Goal: Information Seeking & Learning: Check status

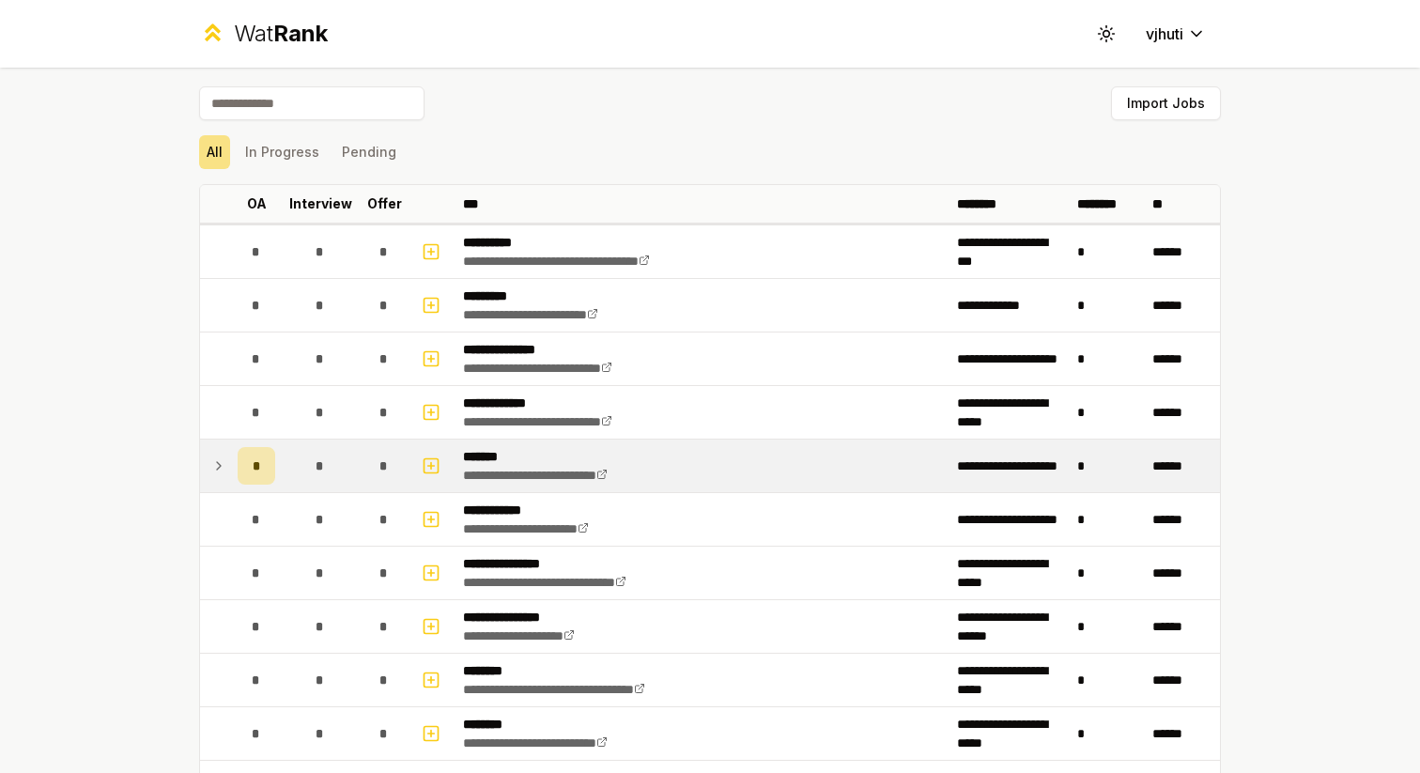
click at [220, 465] on icon at bounding box center [219, 466] width 4 height 8
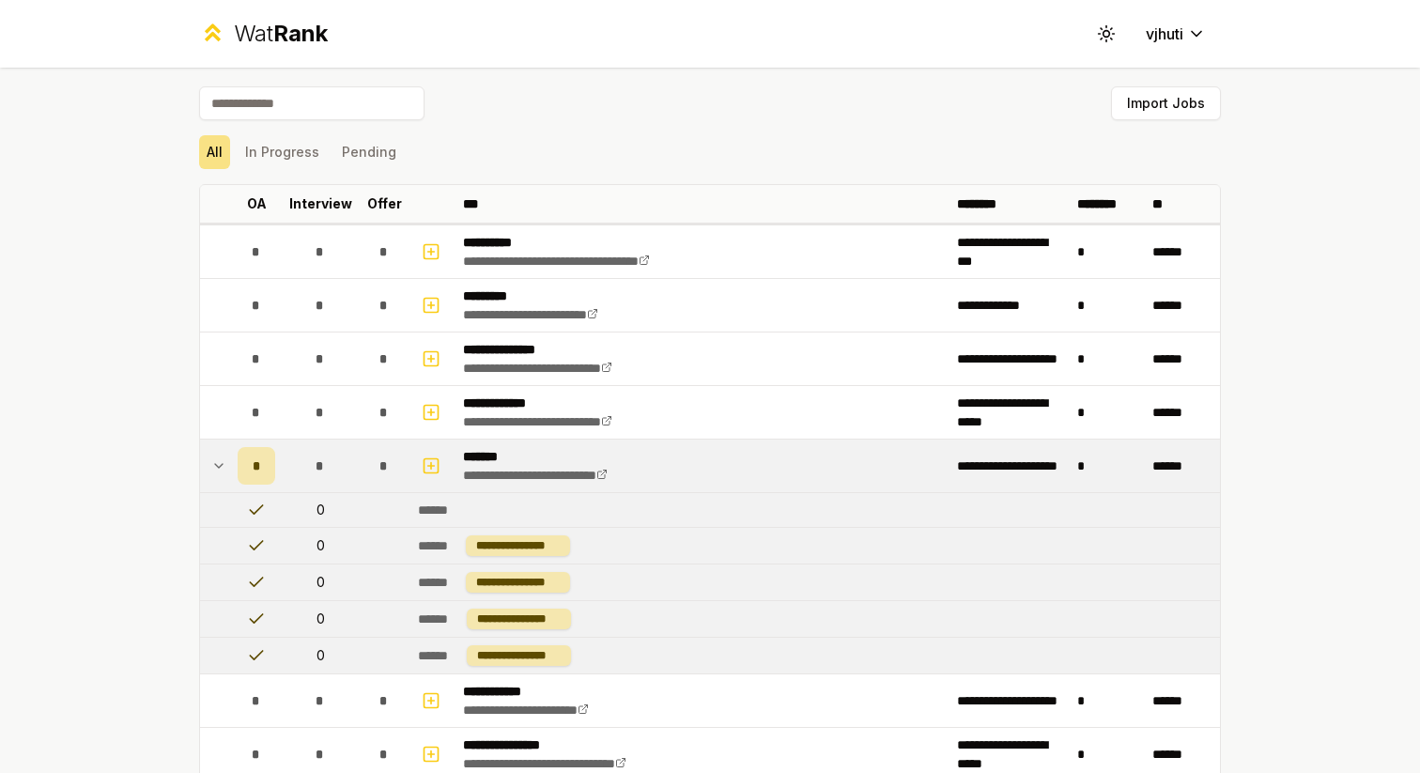
click at [427, 546] on div "******" at bounding box center [438, 545] width 40 height 19
click at [478, 545] on div "**********" at bounding box center [518, 545] width 104 height 21
click at [247, 485] on td "*" at bounding box center [256, 465] width 53 height 53
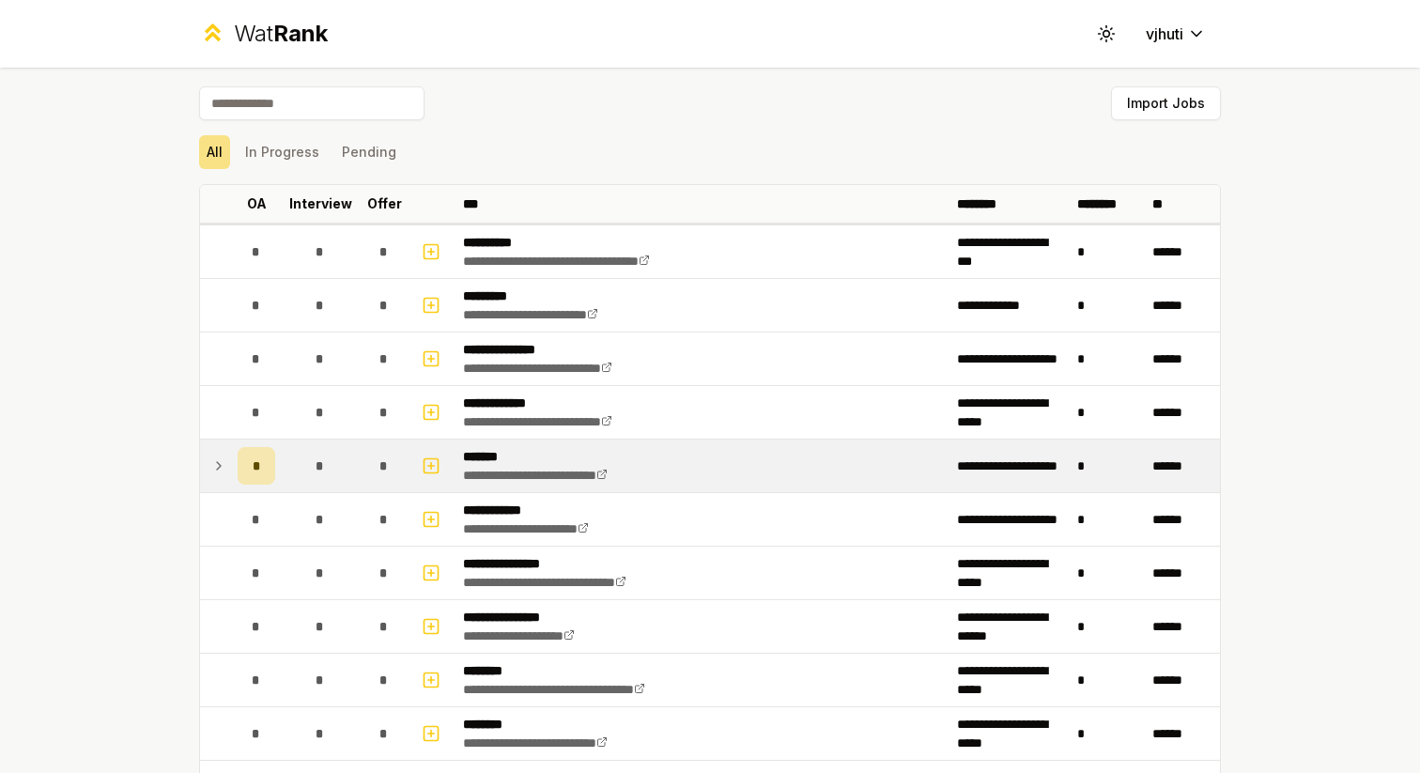
click at [244, 483] on div "*" at bounding box center [257, 466] width 38 height 38
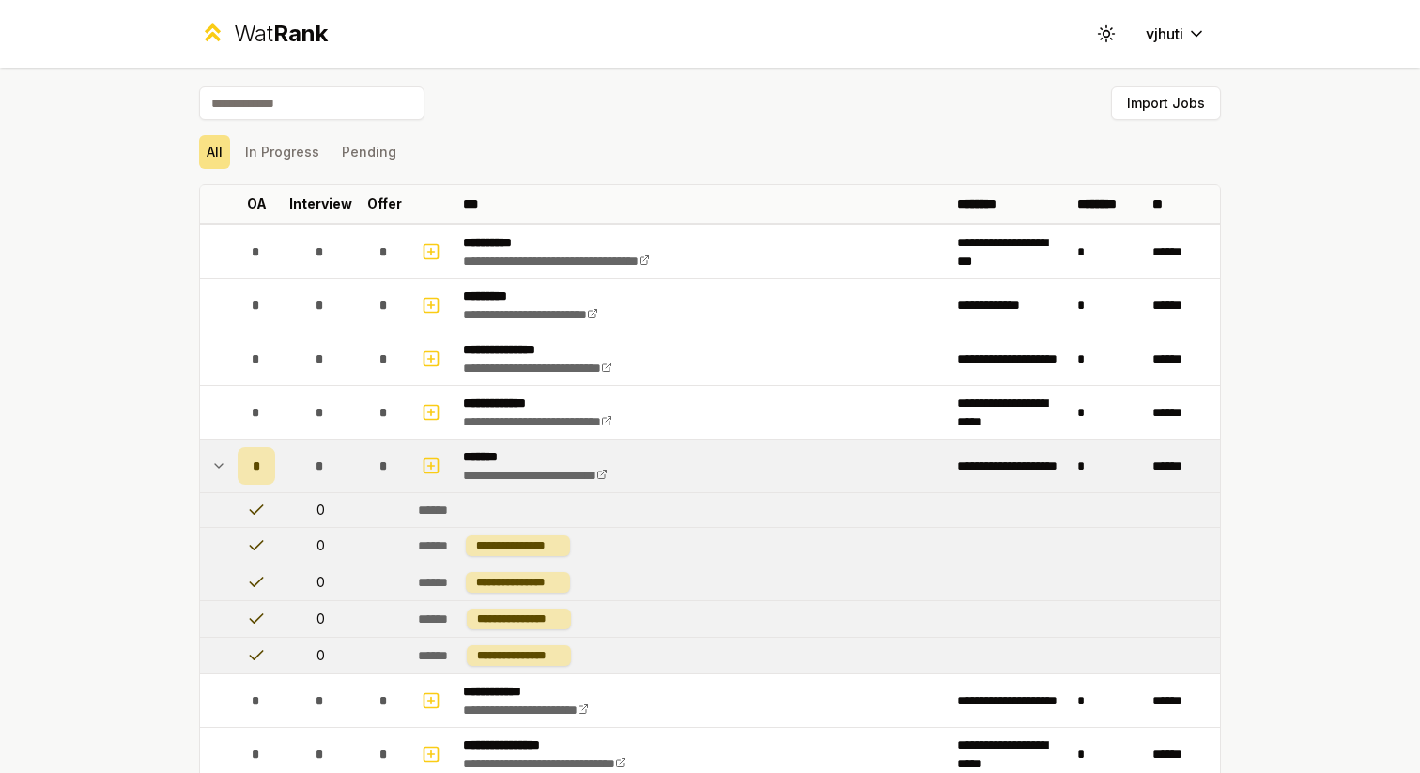
click at [244, 483] on div "*" at bounding box center [257, 466] width 38 height 38
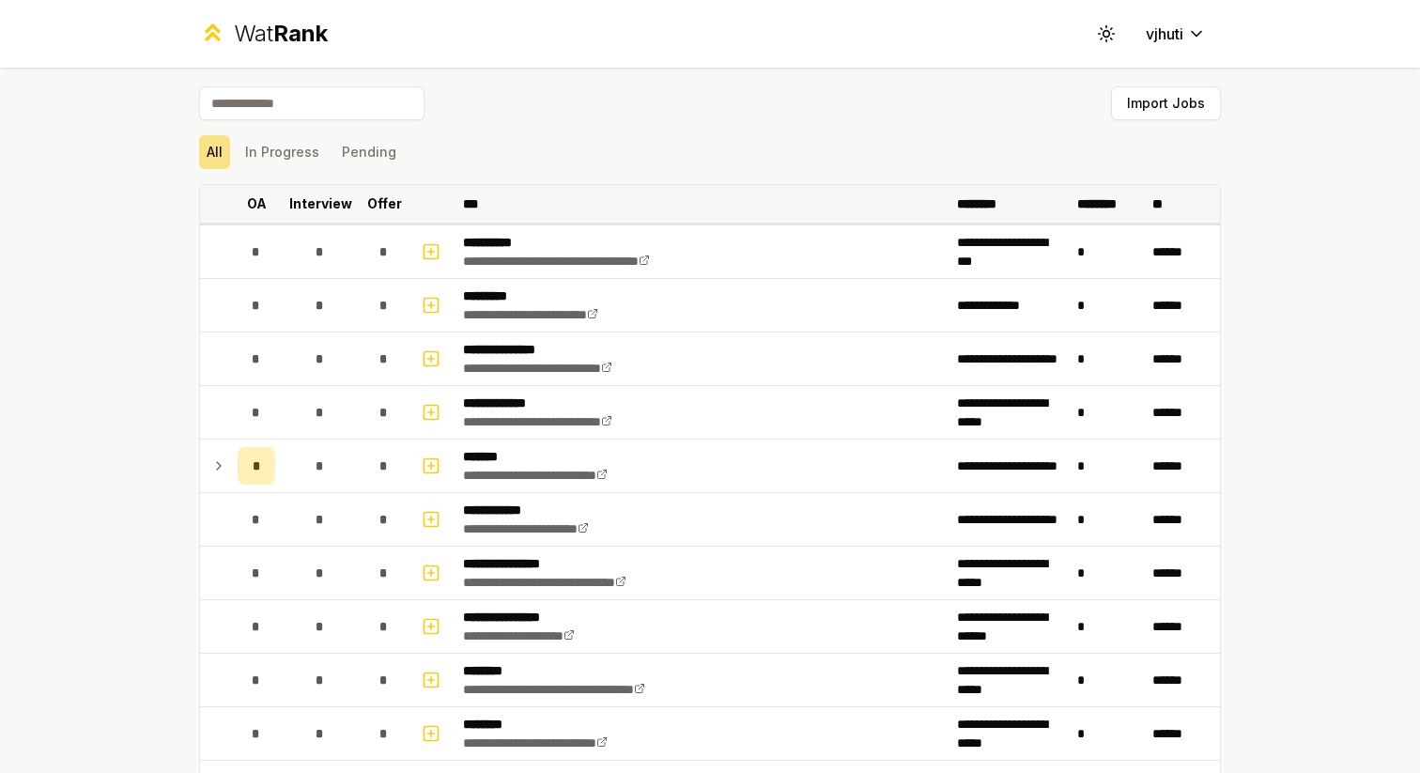
click at [366, 195] on th "Offer" at bounding box center [384, 204] width 53 height 38
click at [366, 195] on p "Offer" at bounding box center [375, 203] width 35 height 19
click at [336, 200] on p "Interview" at bounding box center [320, 203] width 63 height 19
click at [336, 200] on p "Interview" at bounding box center [311, 203] width 63 height 19
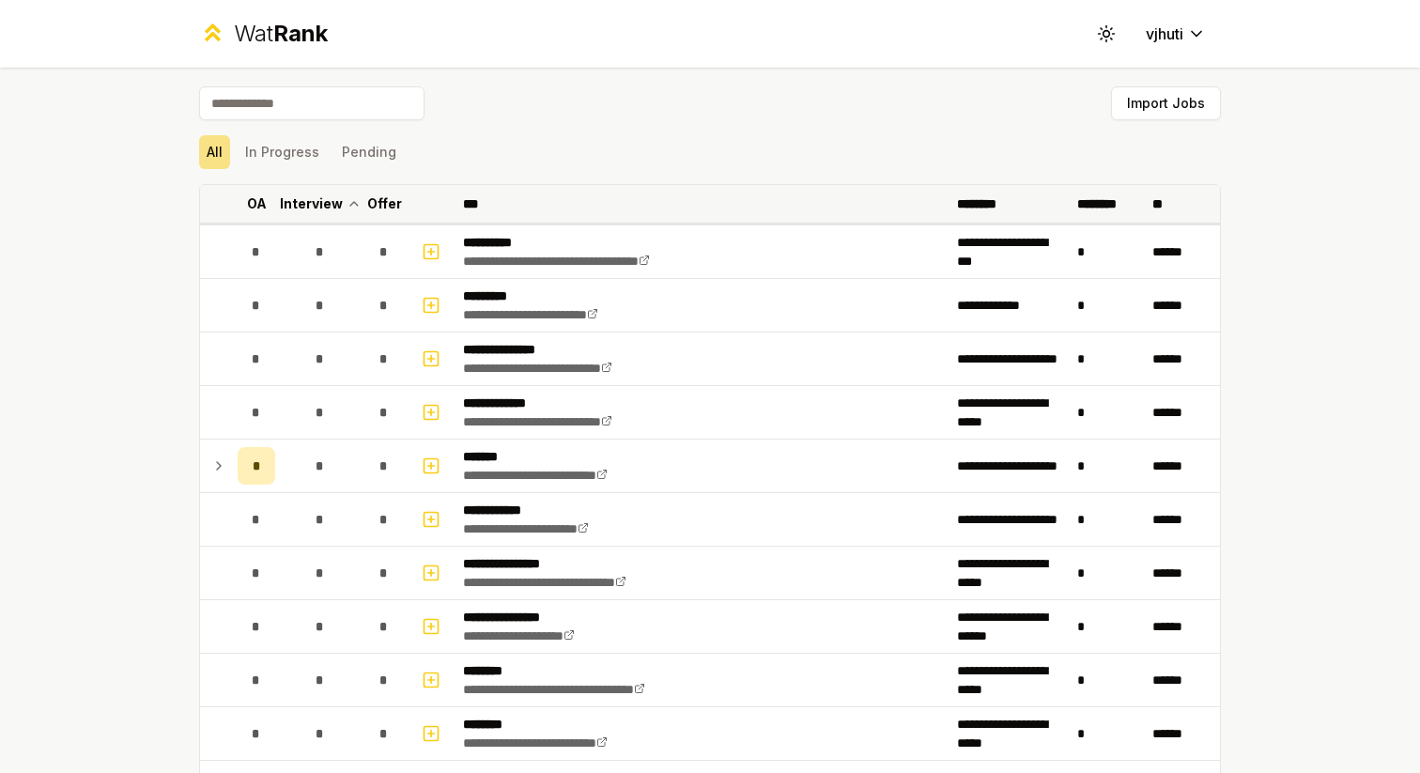
click at [336, 200] on p "Interview" at bounding box center [311, 203] width 63 height 19
click at [256, 201] on p "OA" at bounding box center [257, 203] width 20 height 19
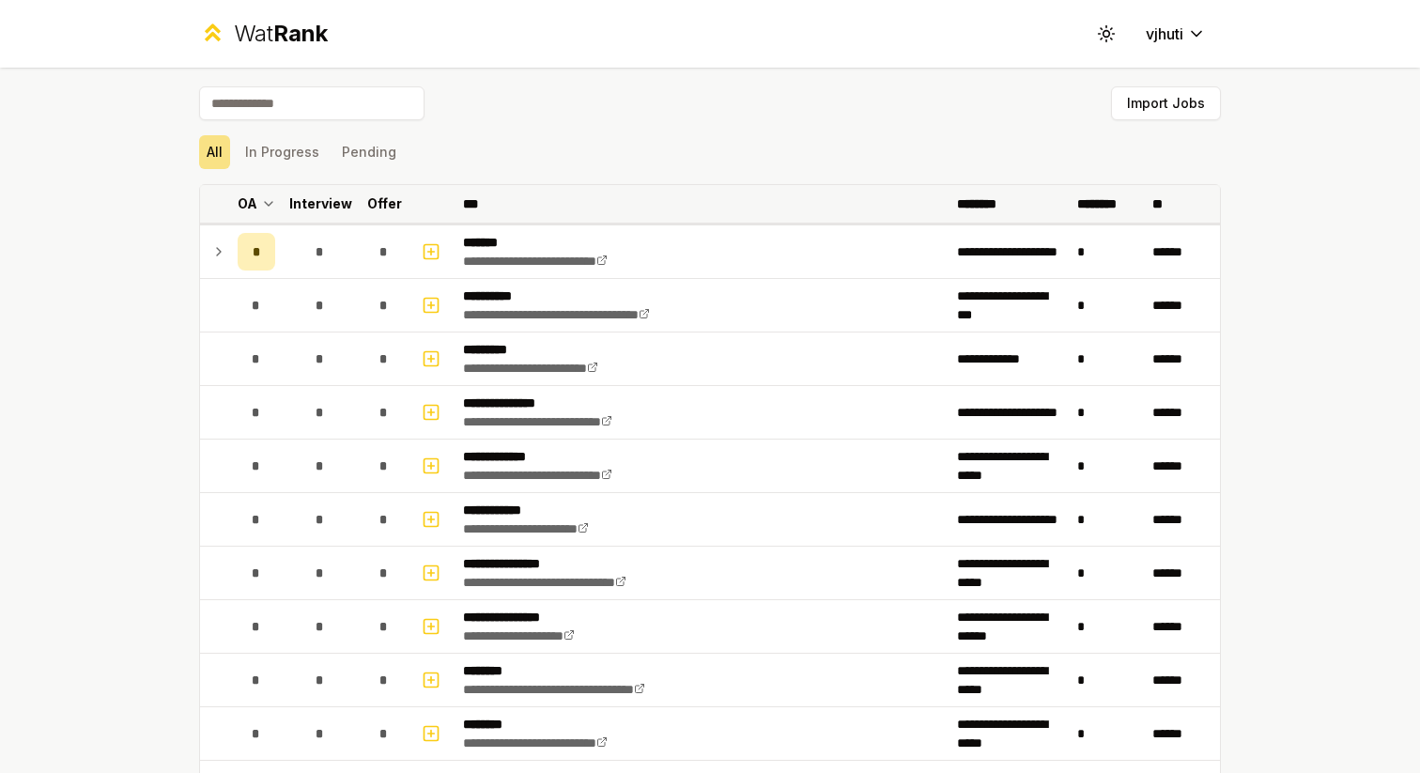
click at [256, 202] on p "OA" at bounding box center [248, 203] width 20 height 19
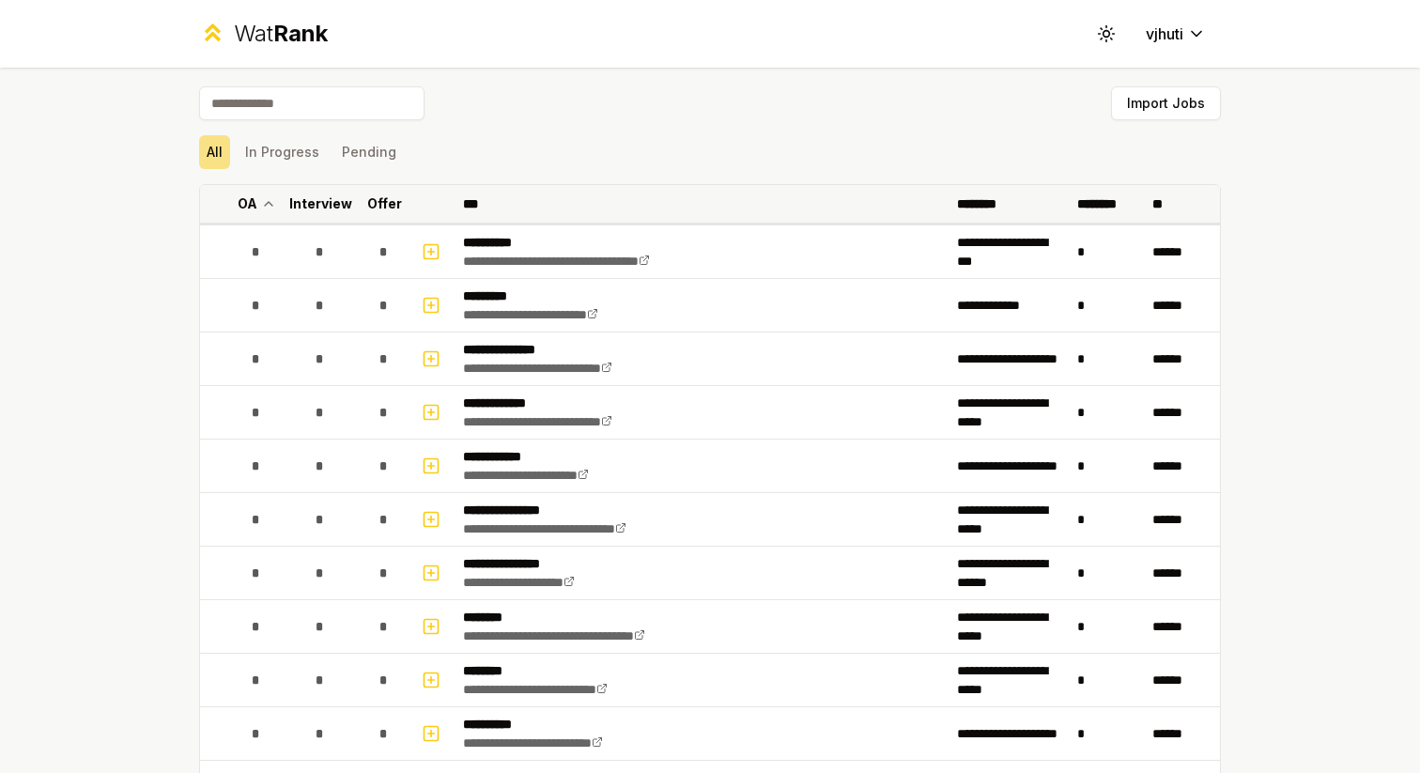
click at [256, 202] on p "OA" at bounding box center [248, 203] width 20 height 19
